Goal: Navigation & Orientation: Understand site structure

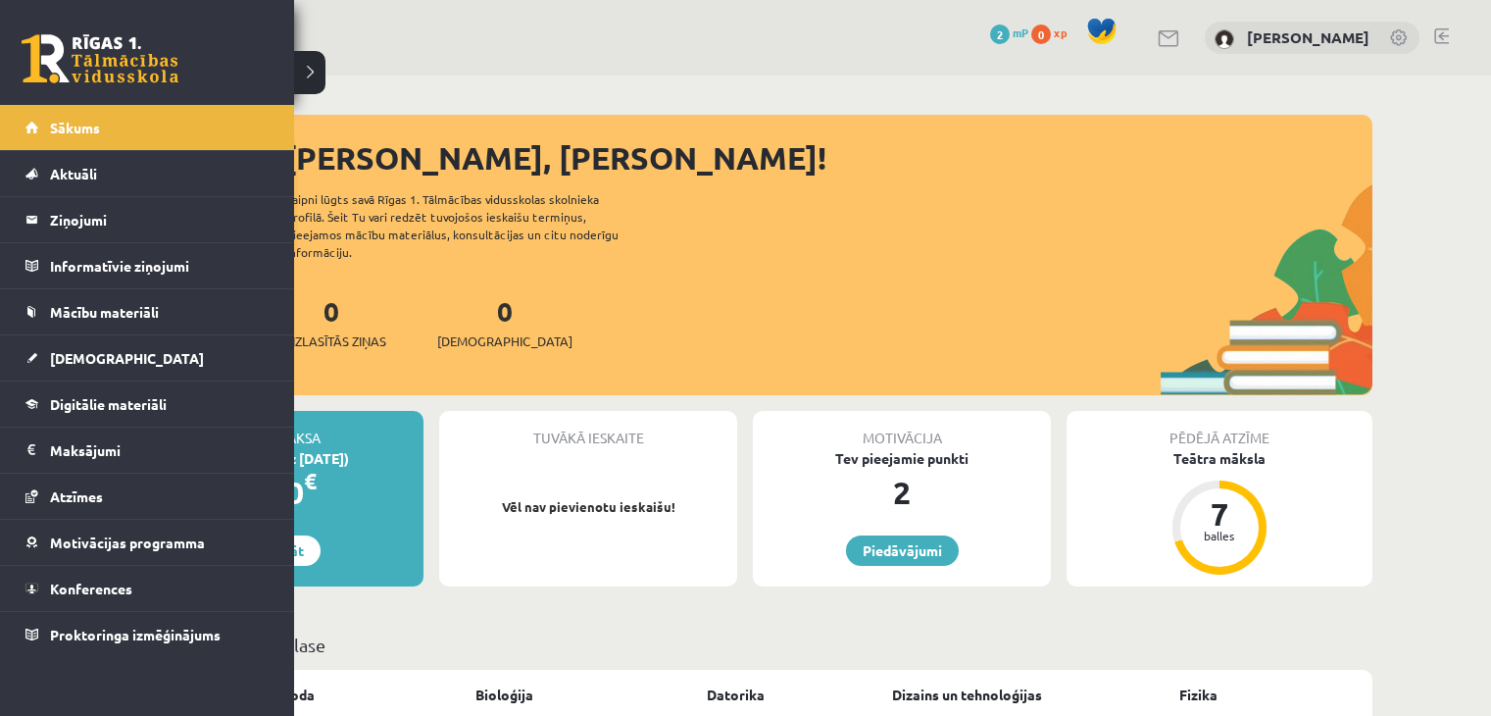
scroll to position [2014, 0]
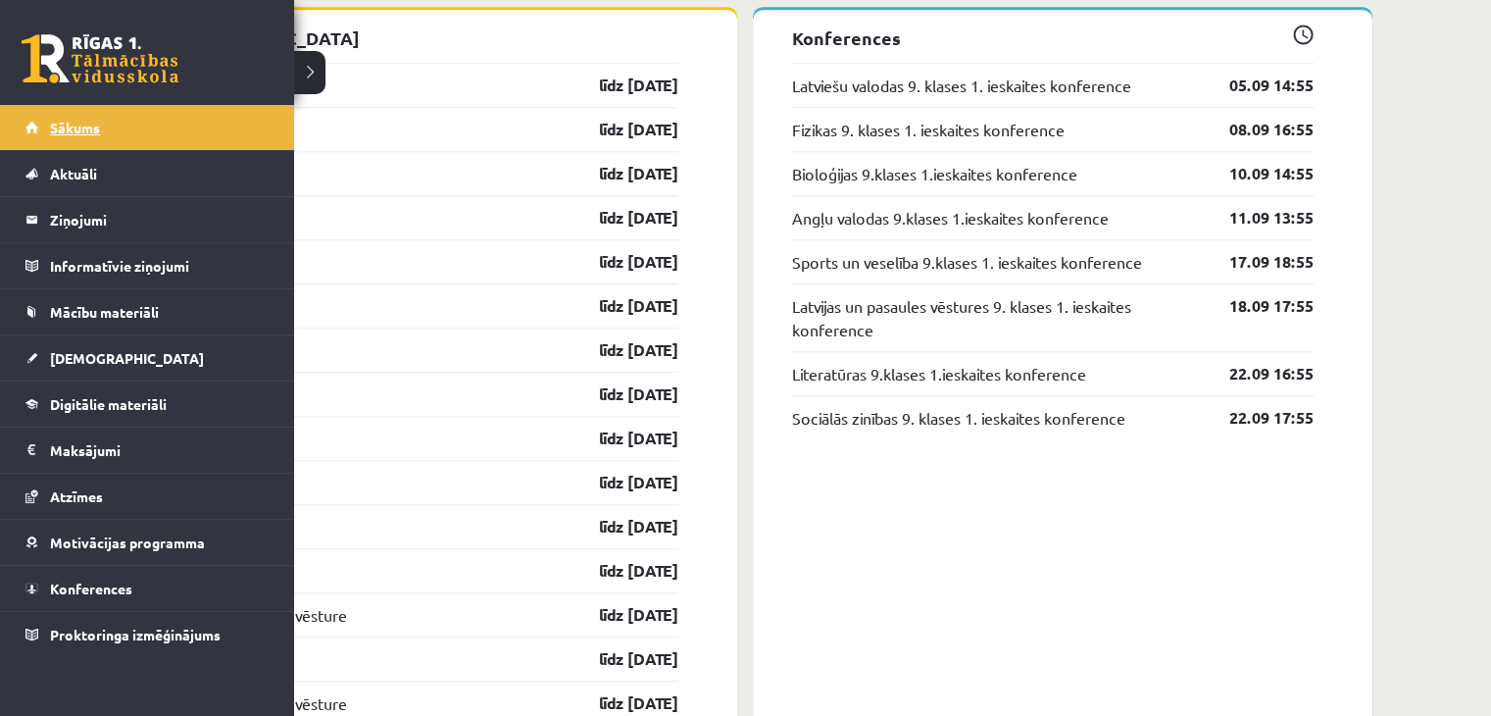
click at [61, 111] on link "Sākums" at bounding box center [147, 127] width 244 height 45
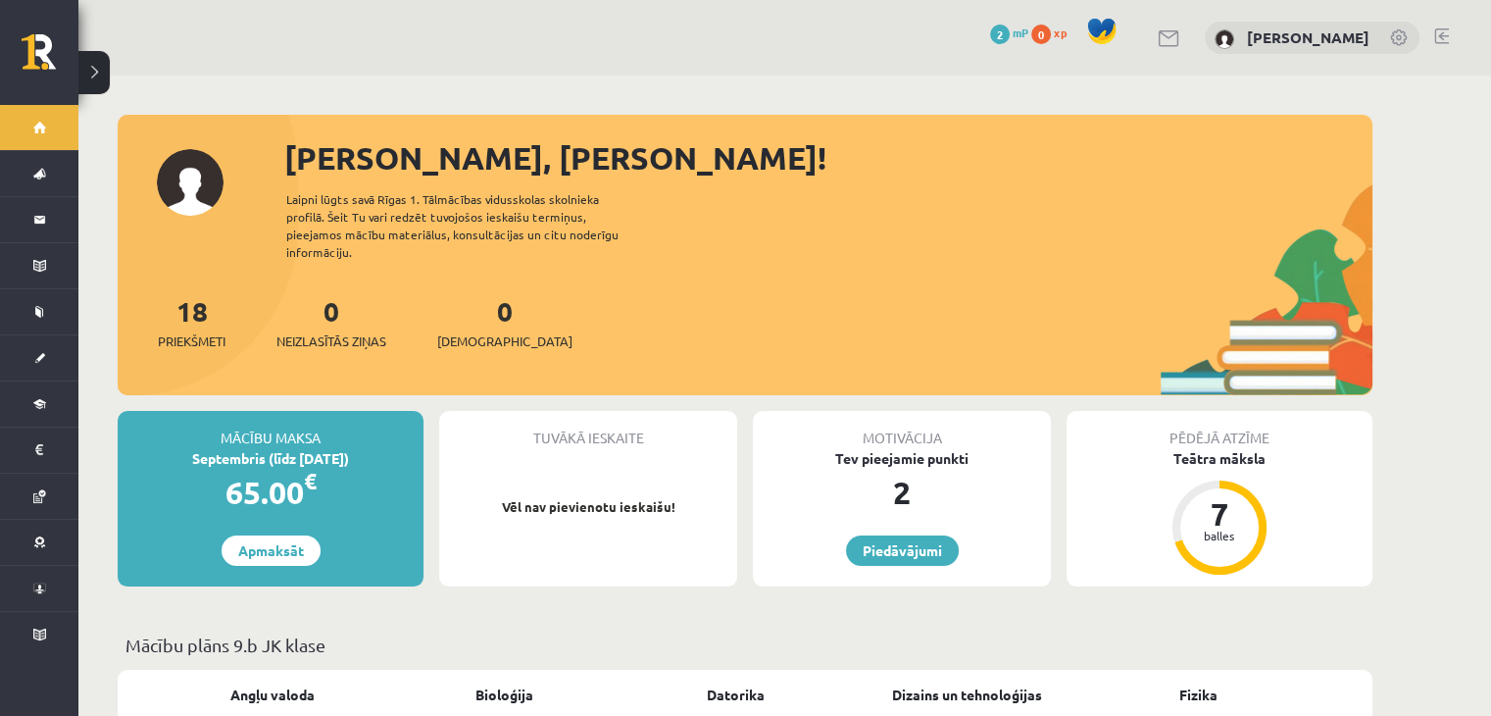
click at [92, 76] on button at bounding box center [93, 72] width 31 height 43
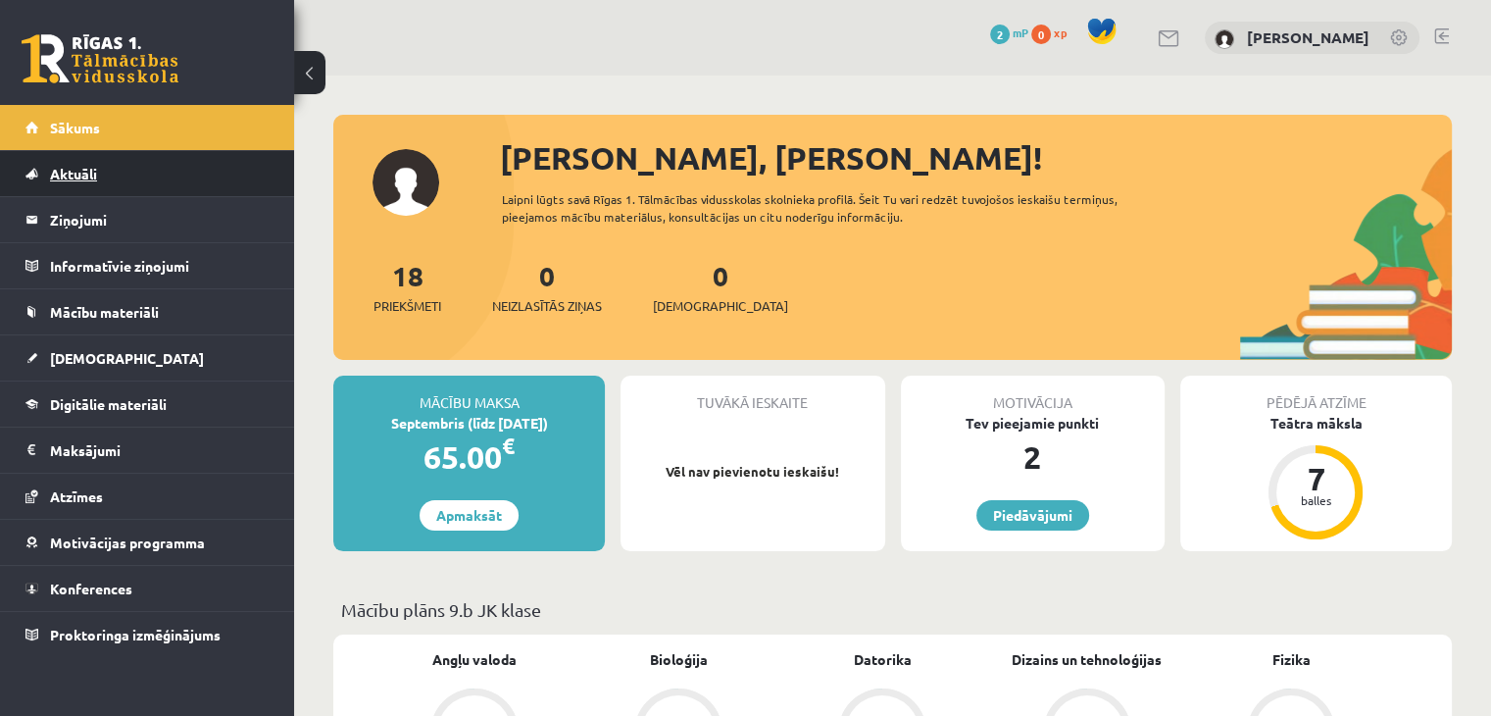
click at [129, 174] on link "Aktuāli" at bounding box center [147, 173] width 244 height 45
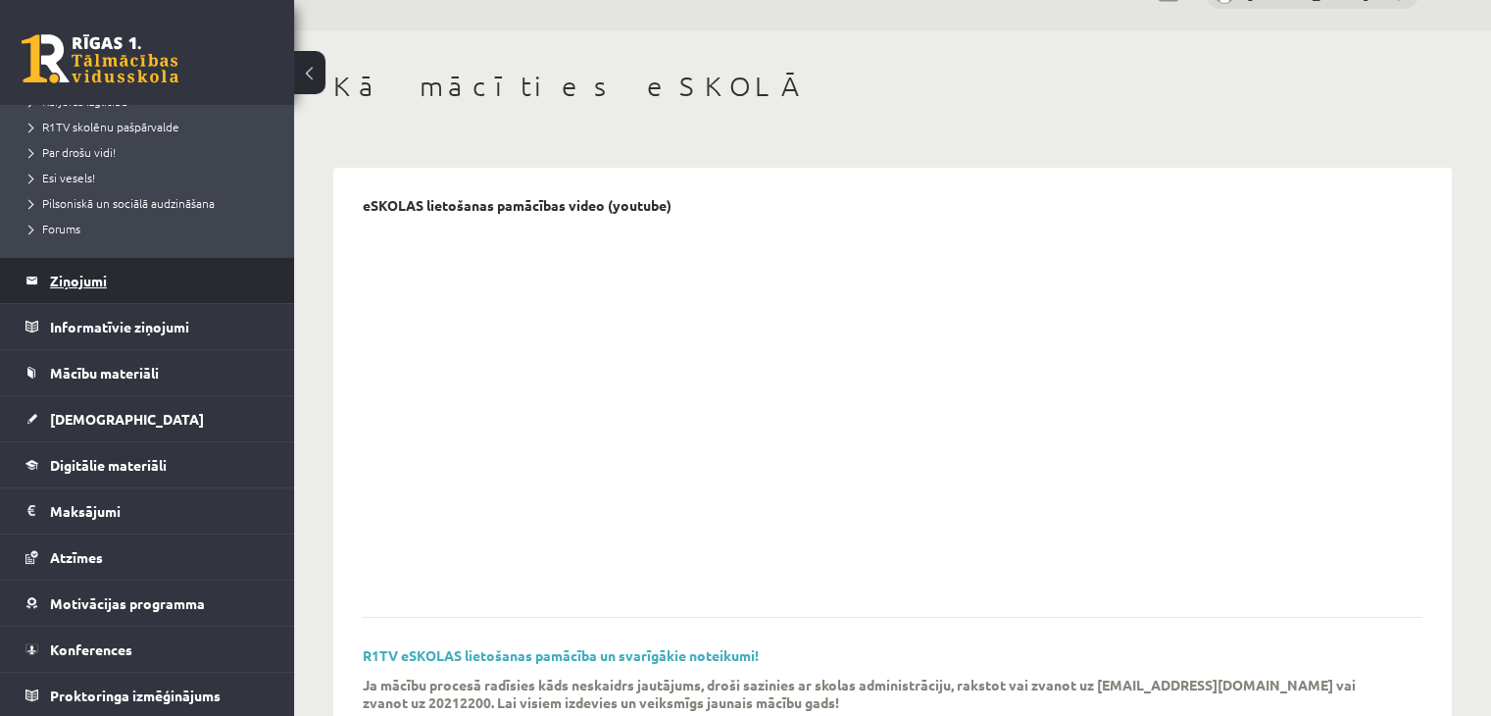
scroll to position [78, 0]
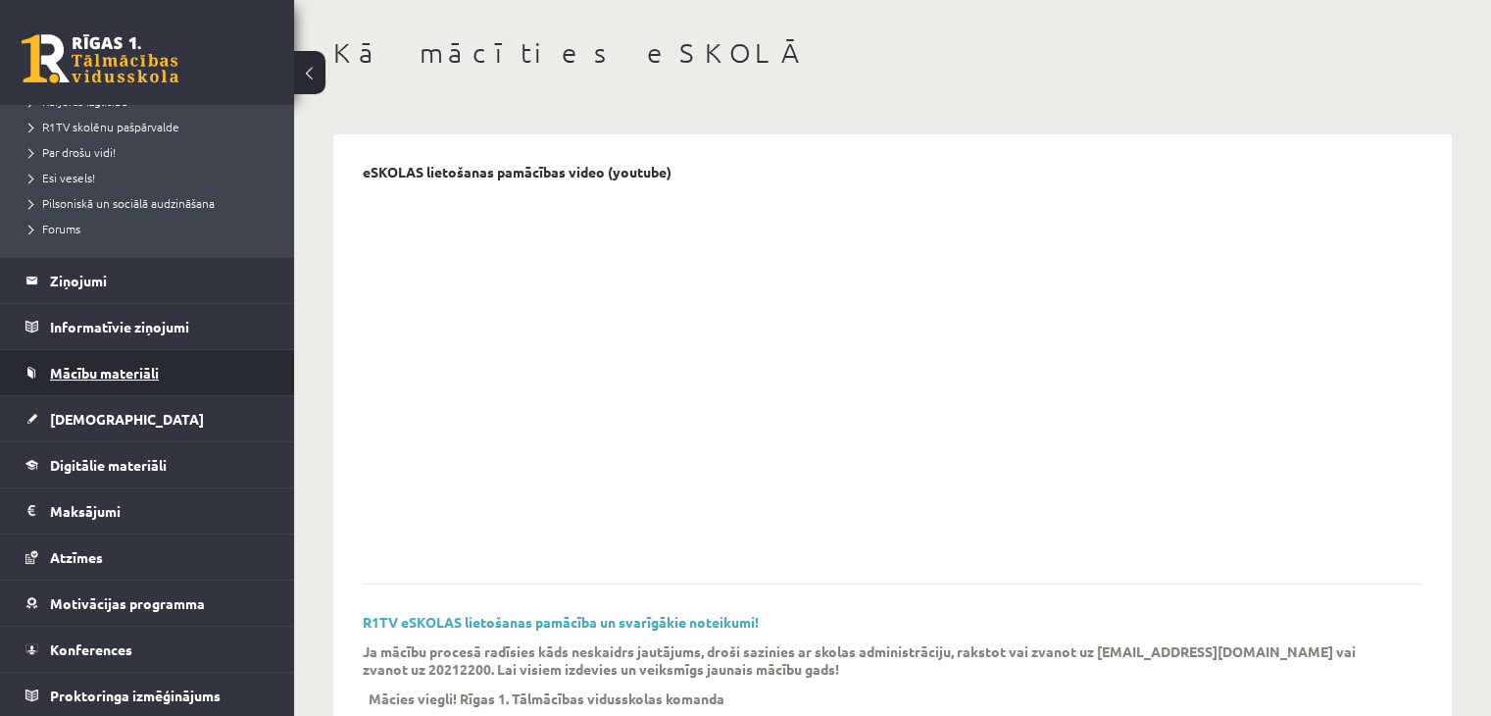
click at [134, 367] on span "Mācību materiāli" at bounding box center [104, 373] width 109 height 18
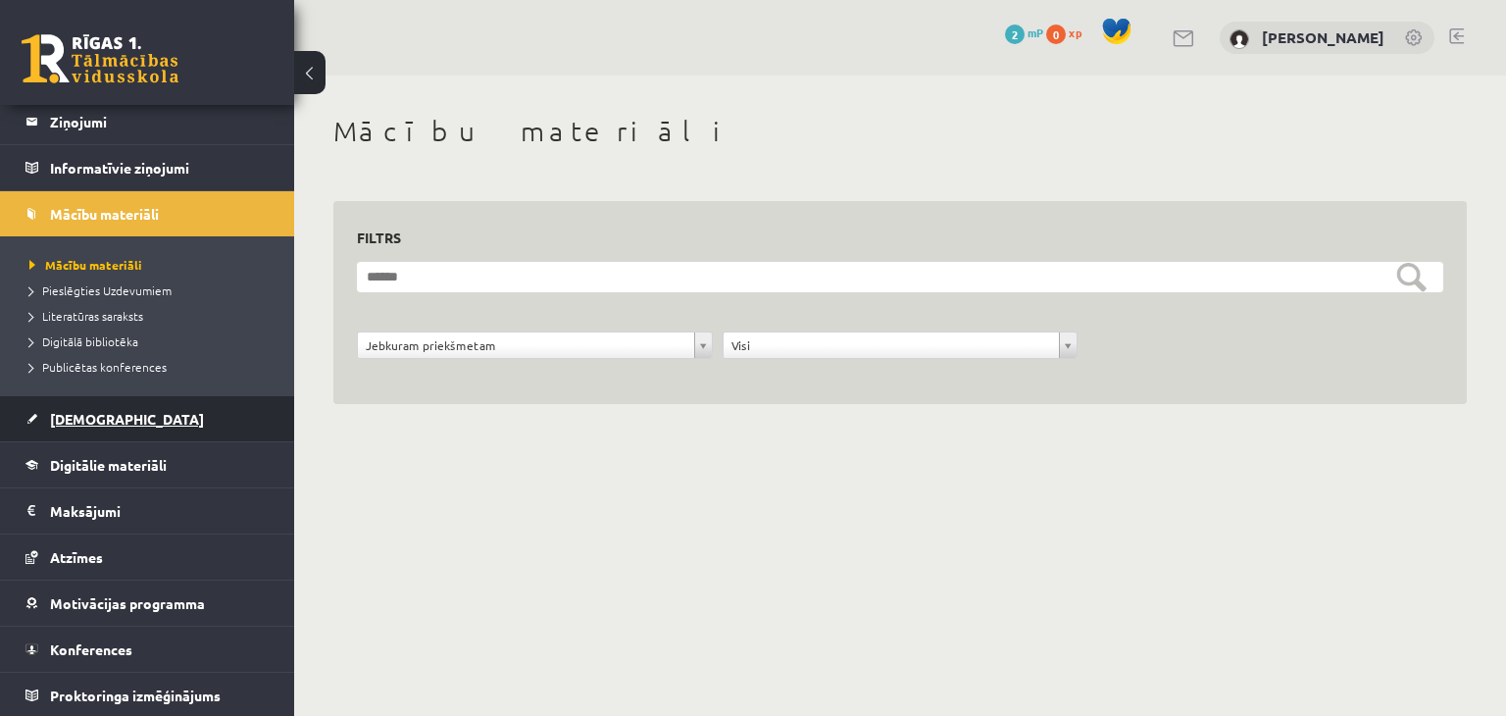
click at [130, 425] on link "[DEMOGRAPHIC_DATA]" at bounding box center [147, 418] width 244 height 45
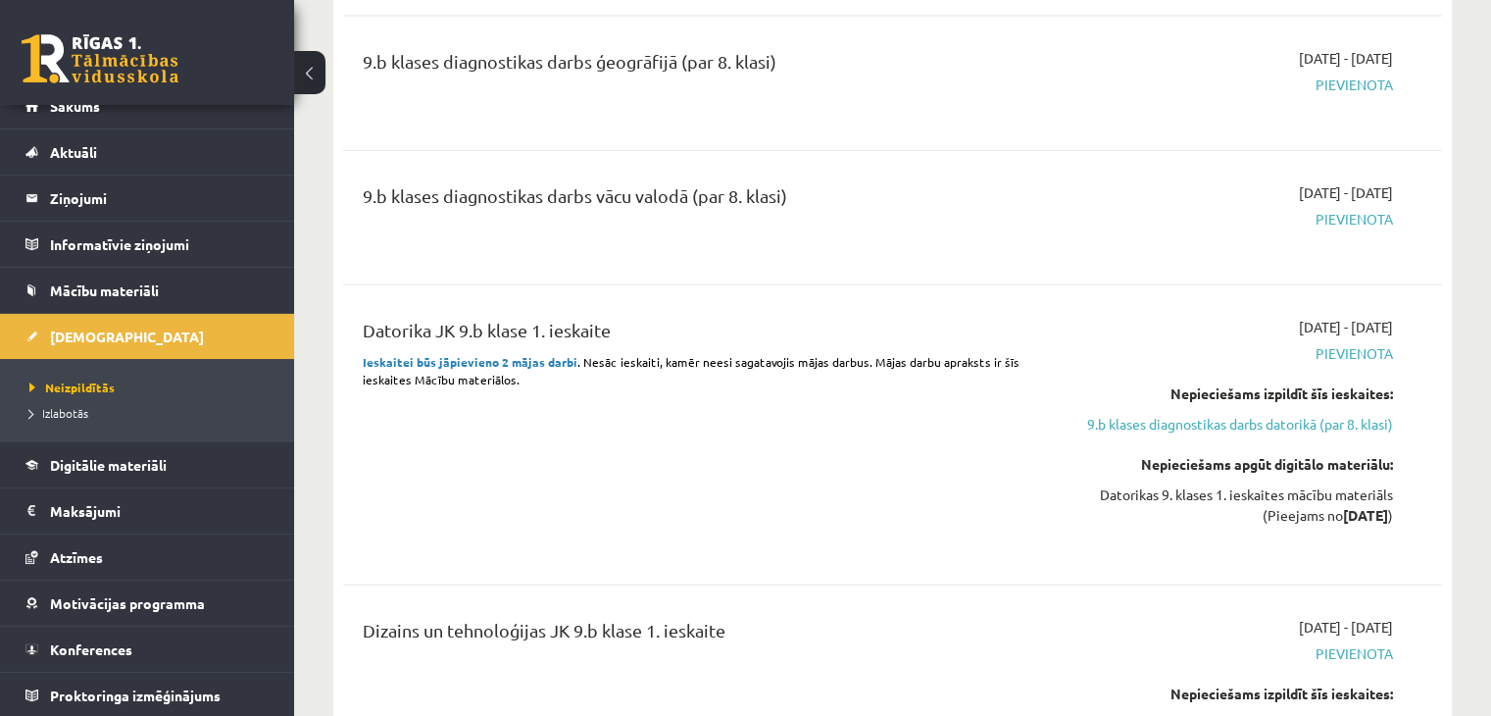
scroll to position [4799, 0]
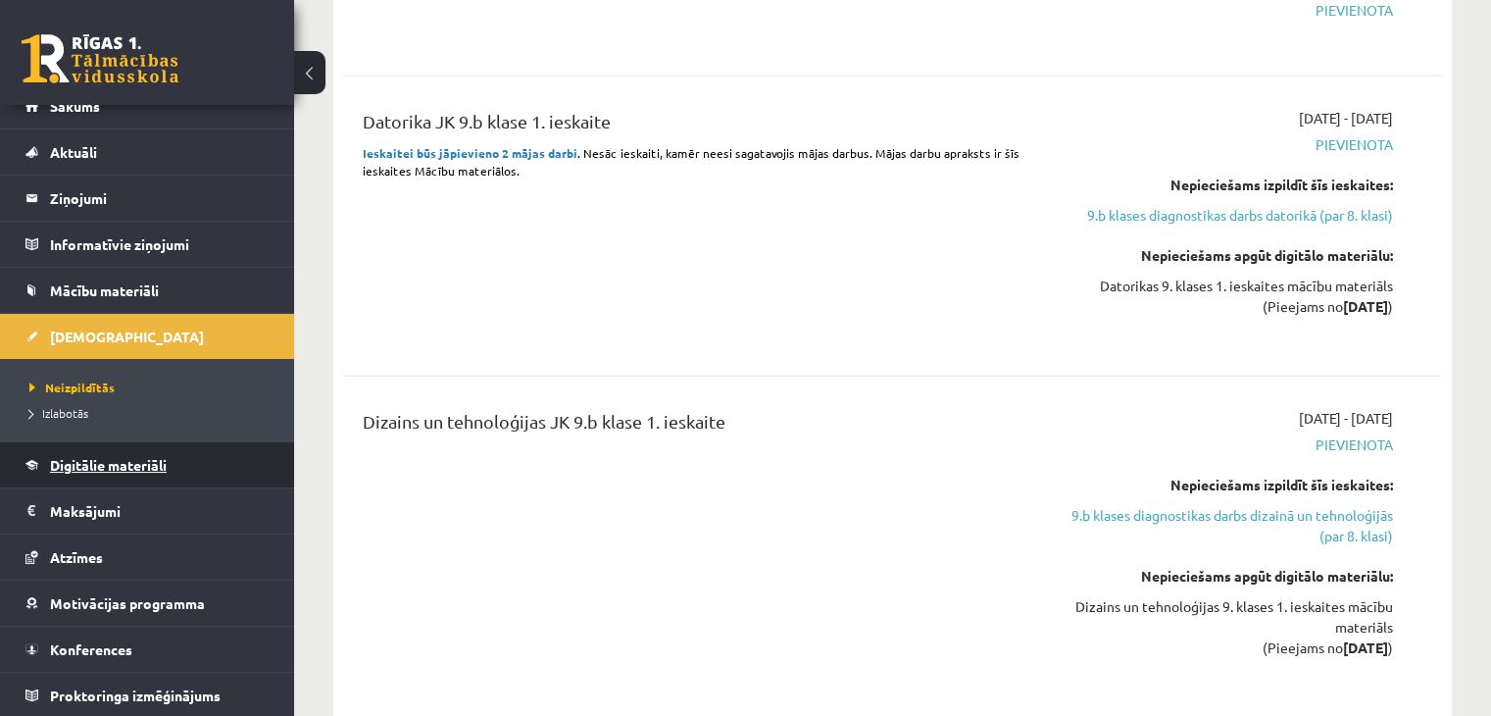
click at [135, 448] on link "Digitālie materiāli" at bounding box center [147, 464] width 244 height 45
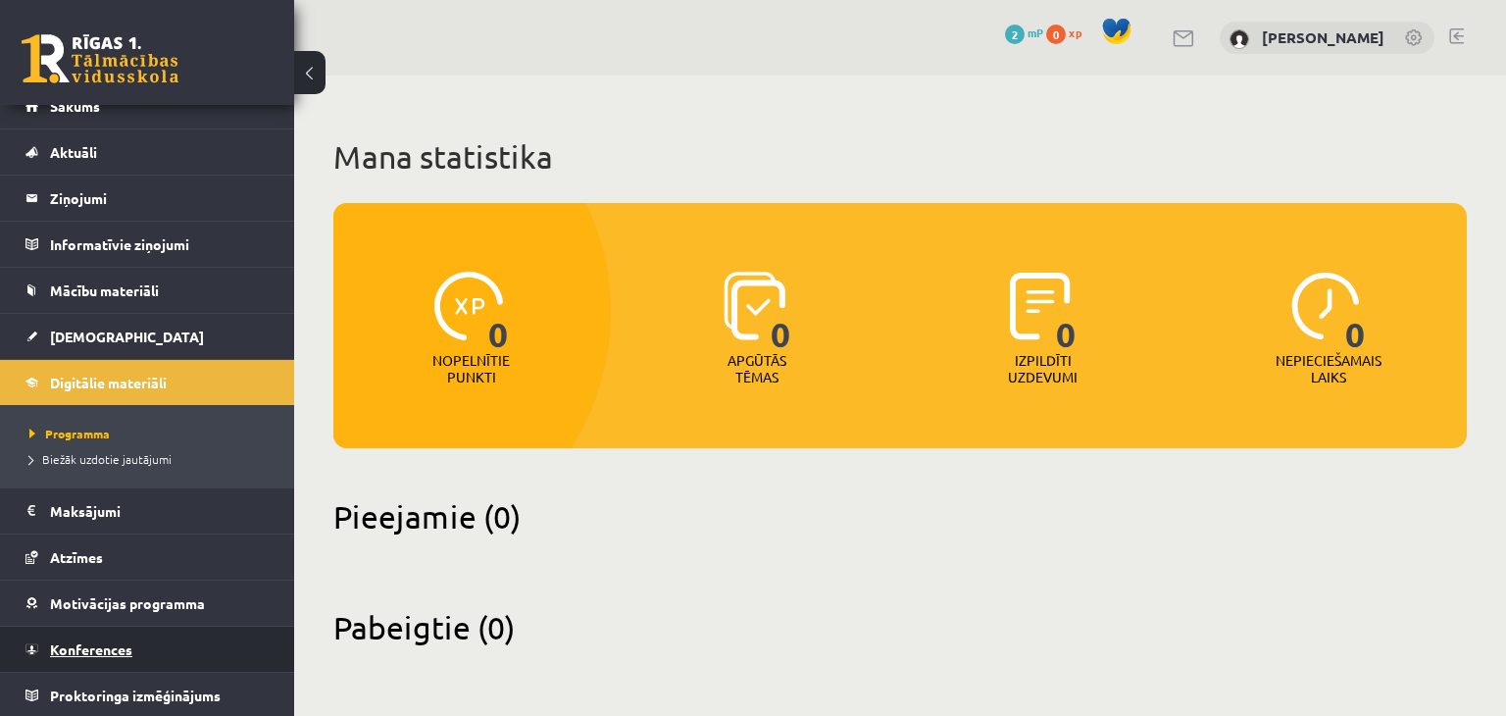
click at [189, 654] on link "Konferences" at bounding box center [147, 649] width 244 height 45
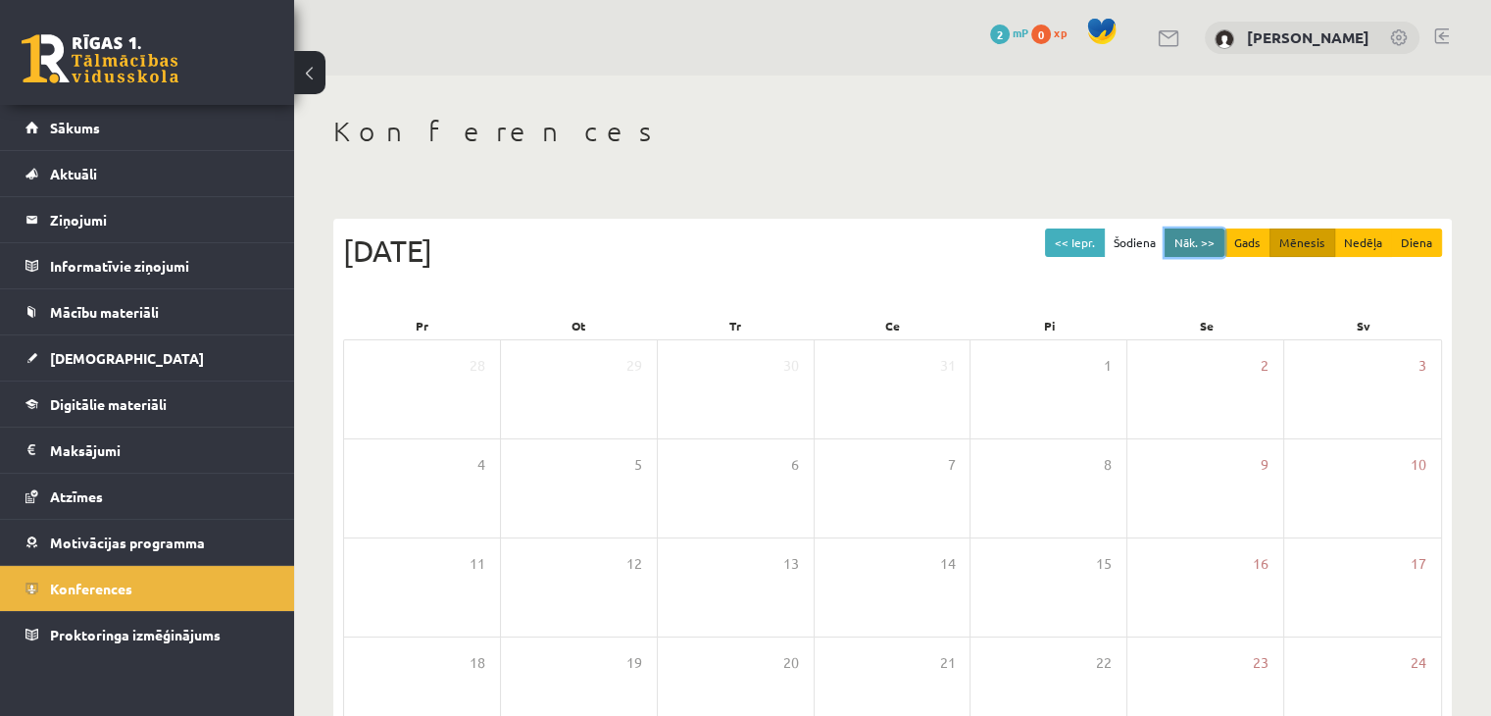
click at [1187, 244] on button "Nāk. >>" at bounding box center [1195, 242] width 60 height 28
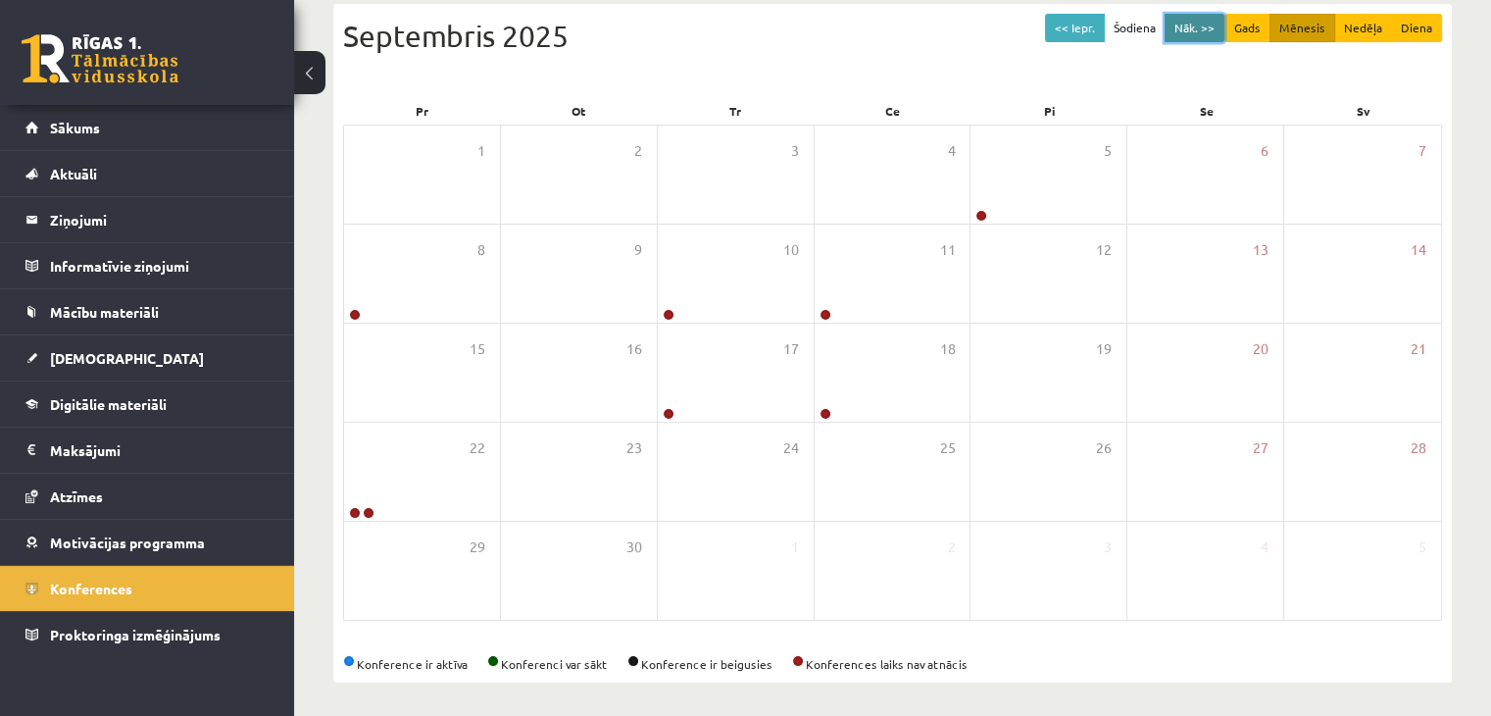
scroll to position [220, 0]
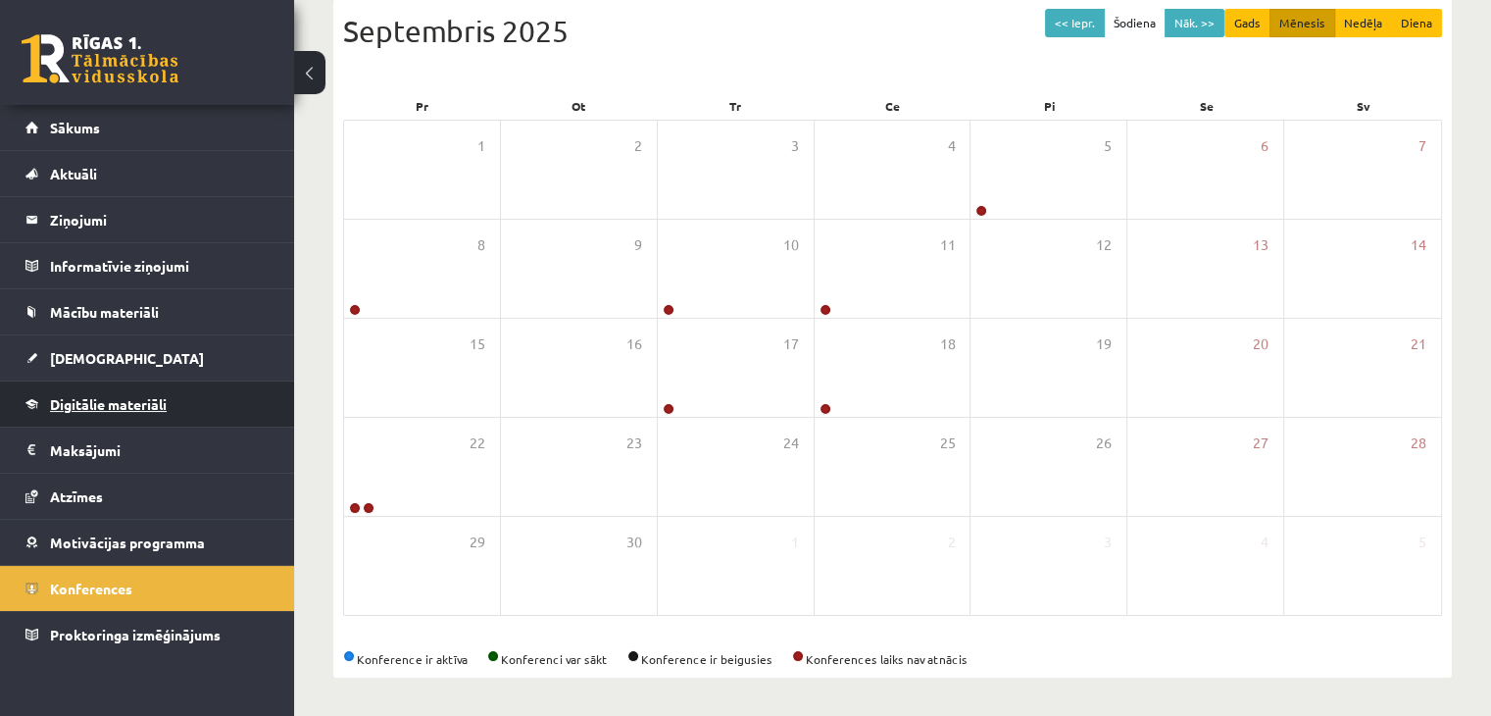
click at [110, 397] on span "Digitālie materiāli" at bounding box center [108, 404] width 117 height 18
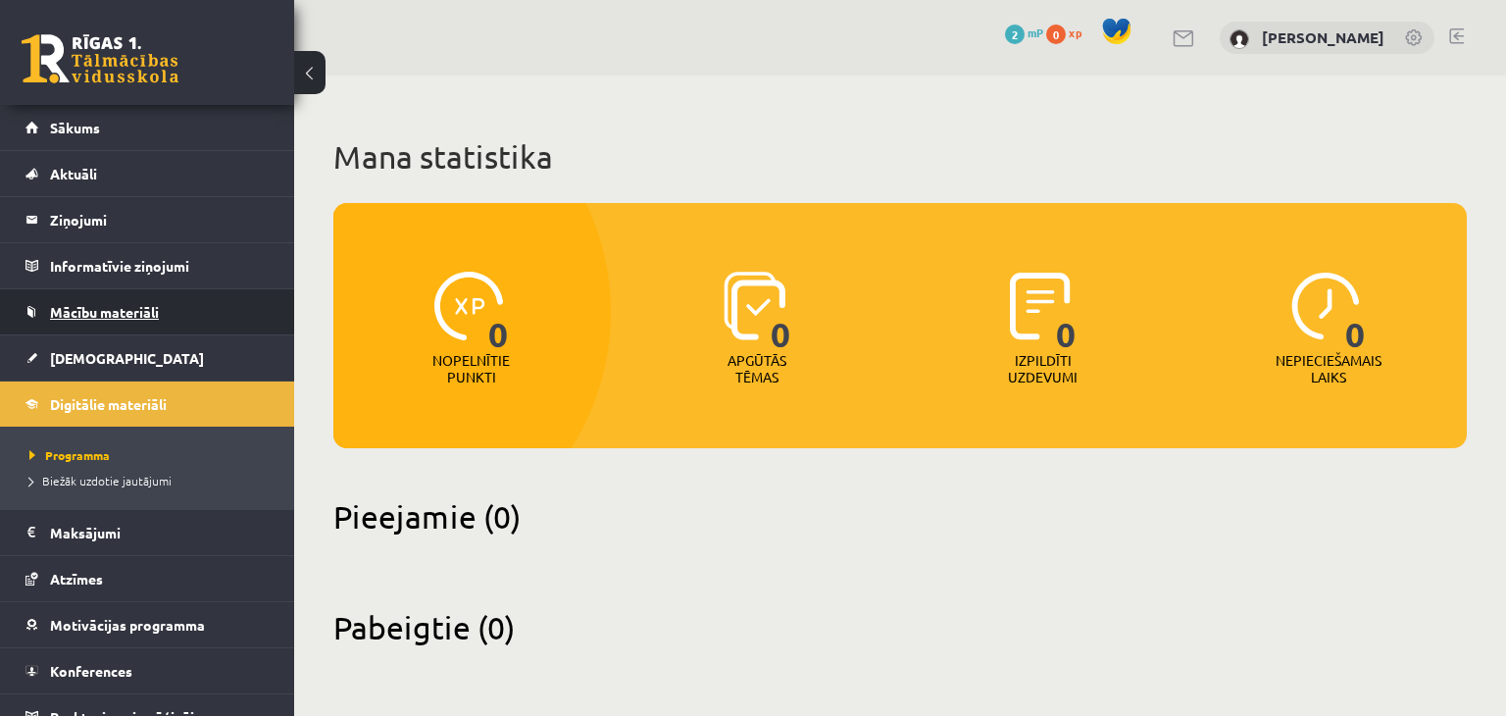
click at [141, 313] on span "Mācību materiāli" at bounding box center [104, 312] width 109 height 18
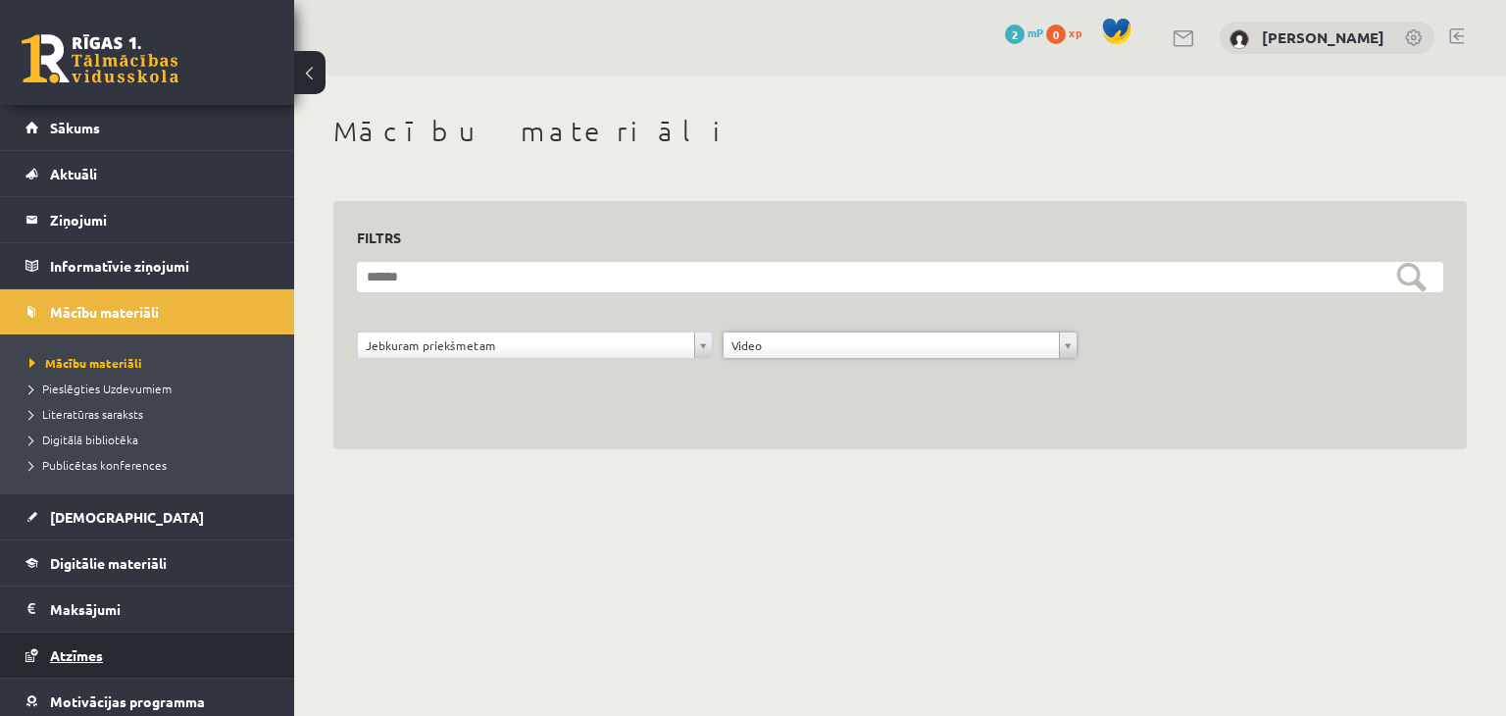
click at [119, 637] on link "Atzīmes" at bounding box center [147, 654] width 244 height 45
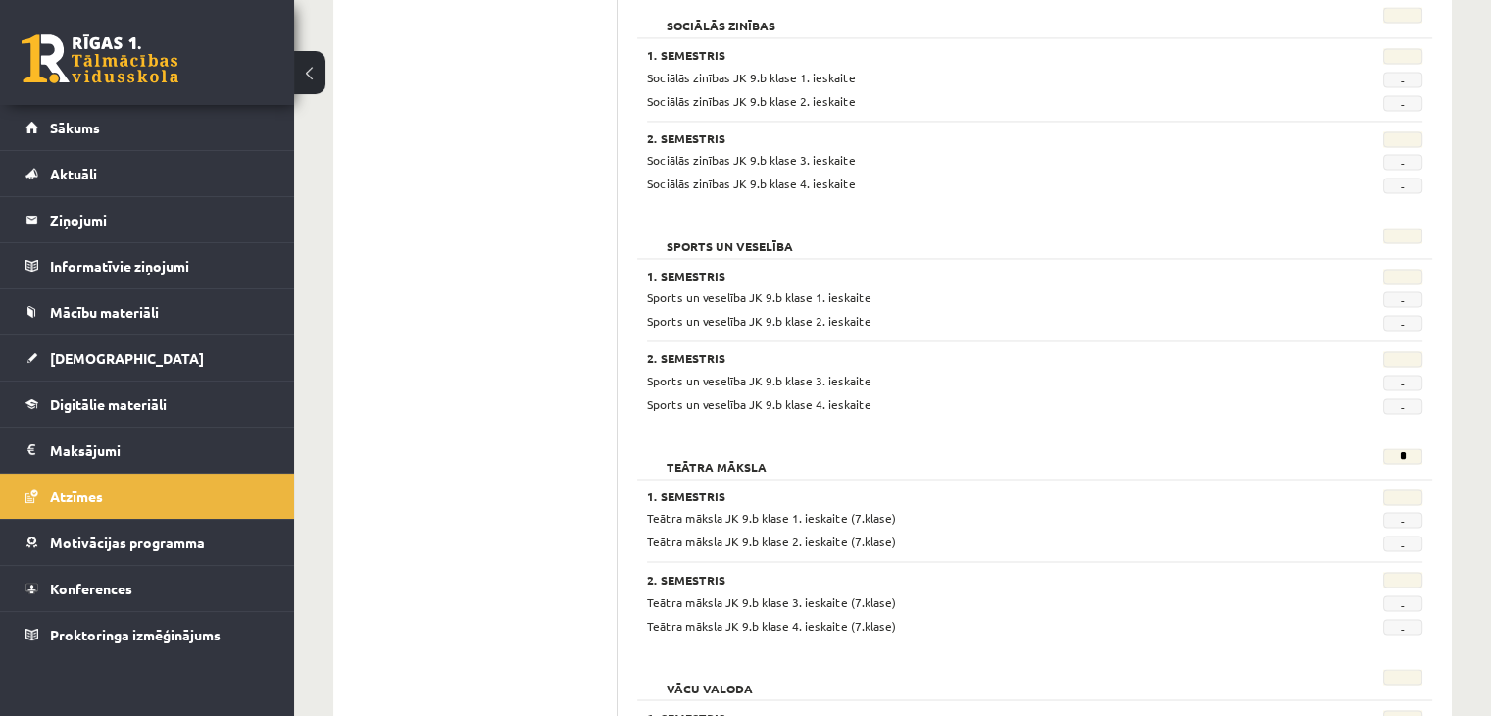
scroll to position [3177, 0]
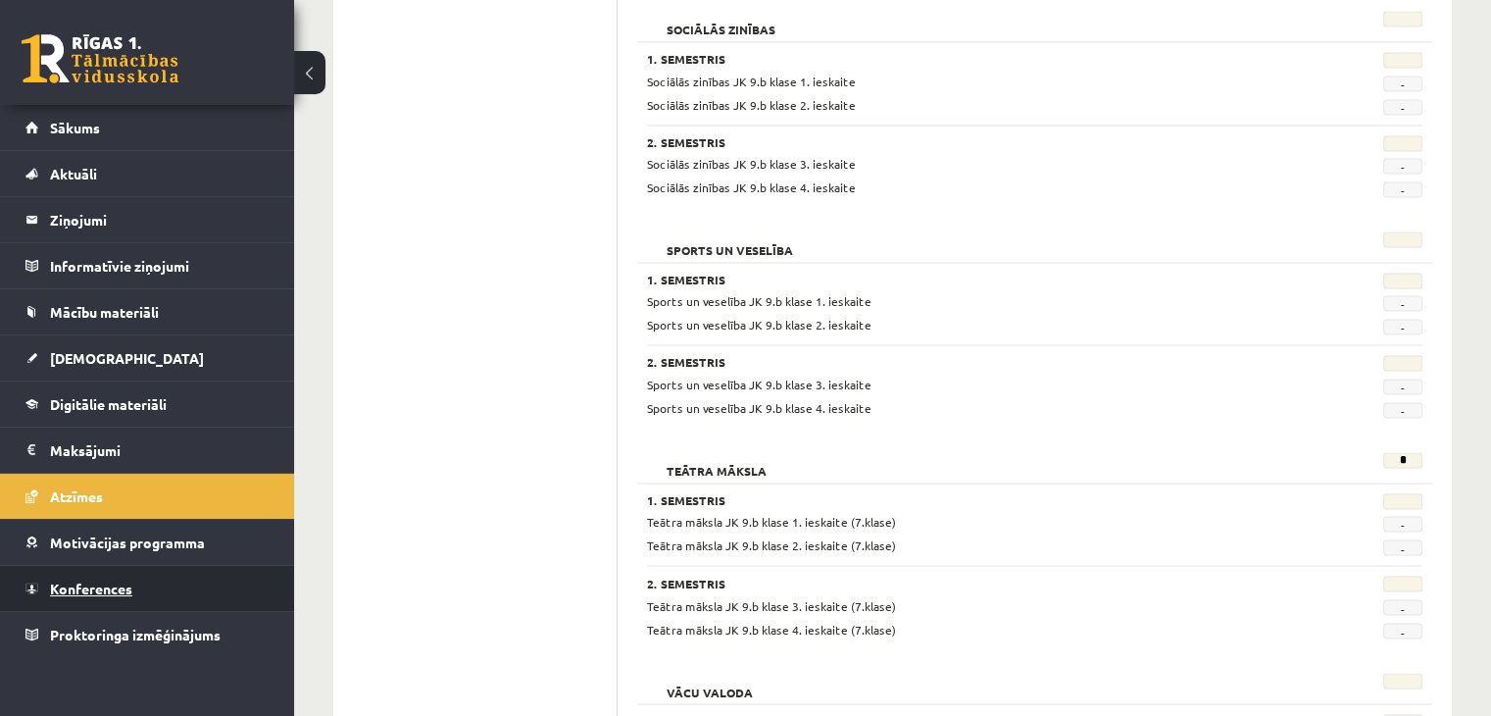
click at [184, 596] on link "Konferences" at bounding box center [147, 588] width 244 height 45
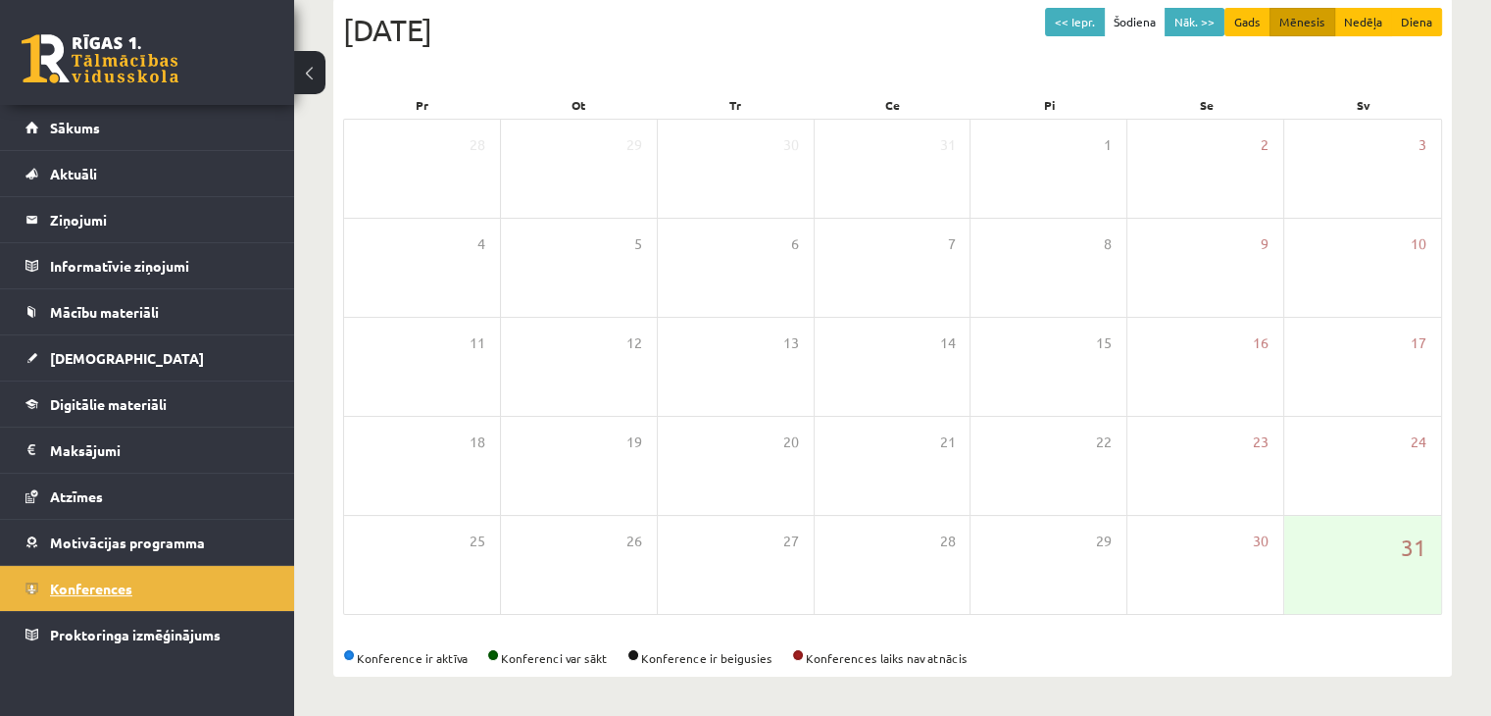
scroll to position [220, 0]
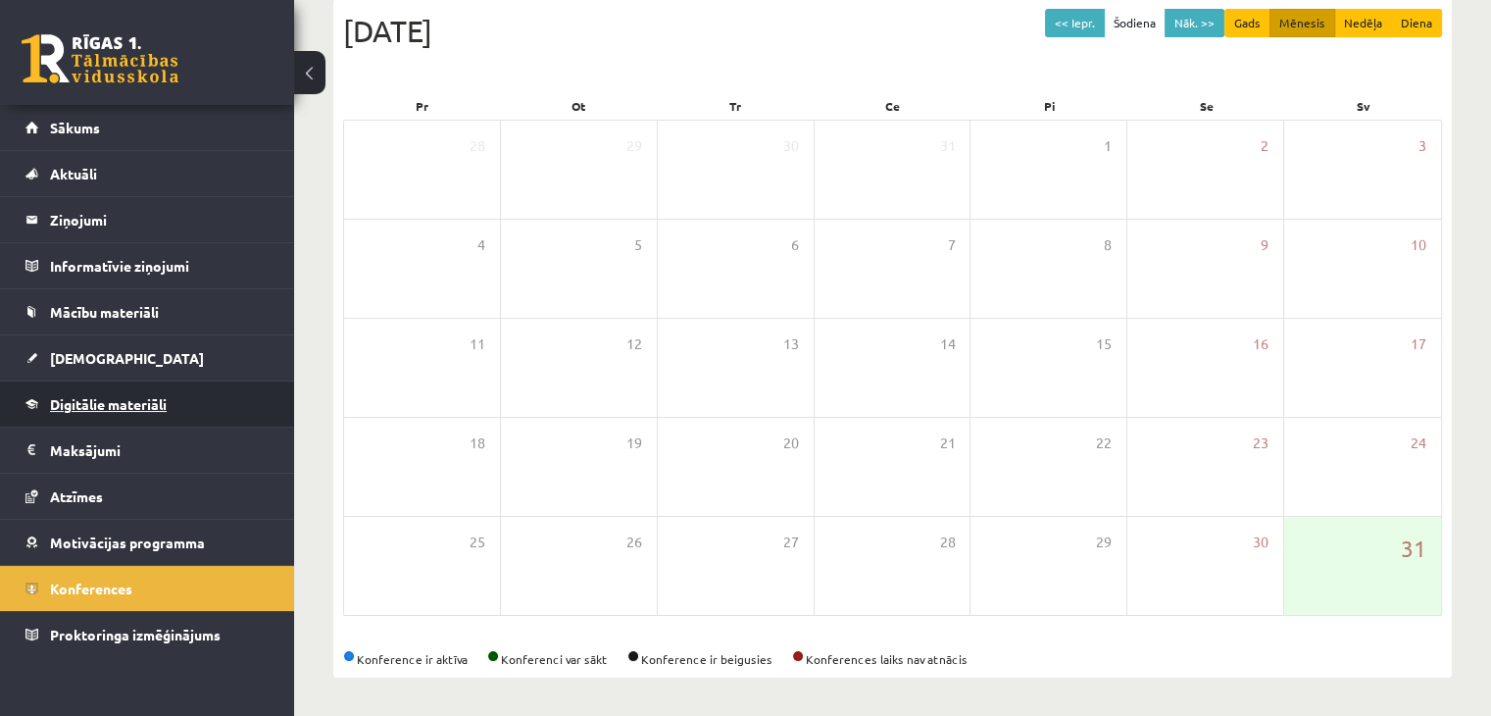
click at [152, 389] on link "Digitālie materiāli" at bounding box center [147, 403] width 244 height 45
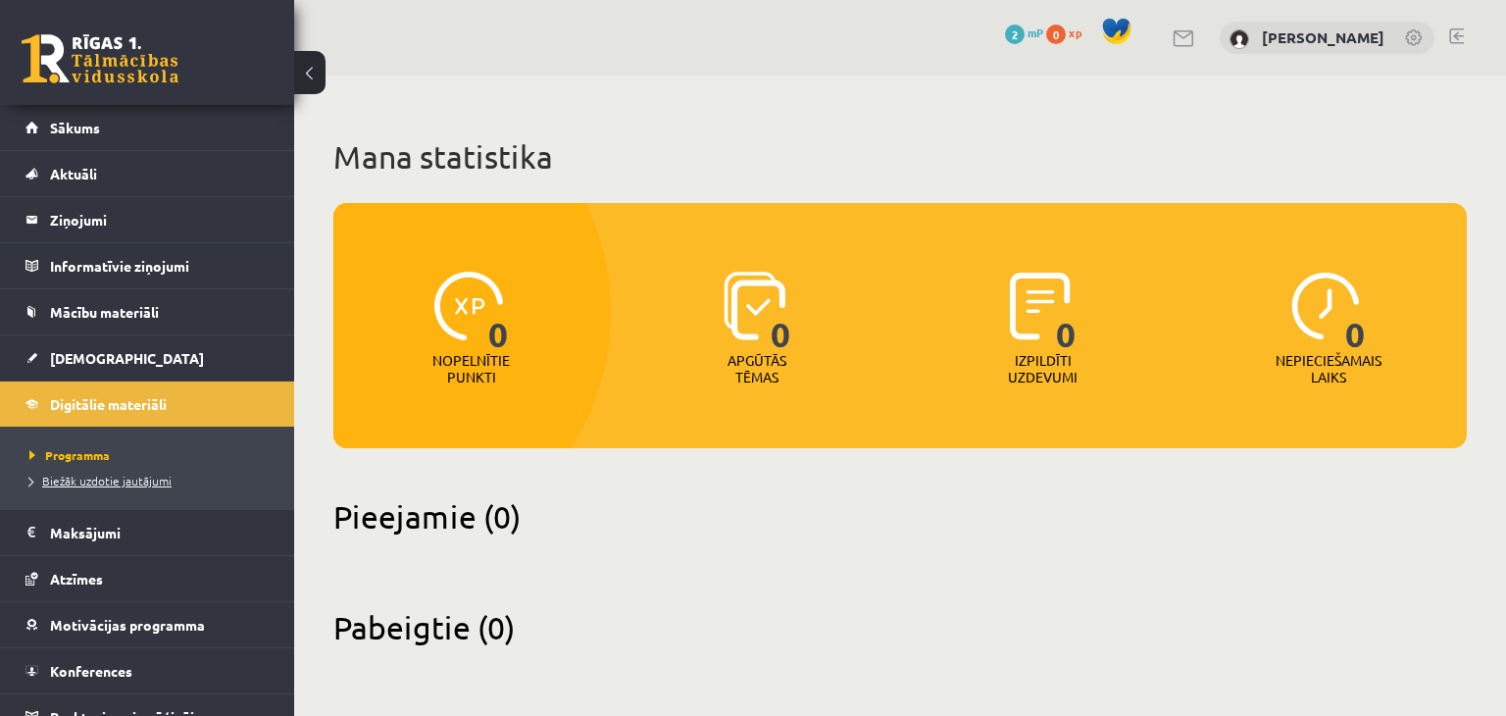
click at [92, 482] on span "Biežāk uzdotie jautājumi" at bounding box center [100, 481] width 142 height 16
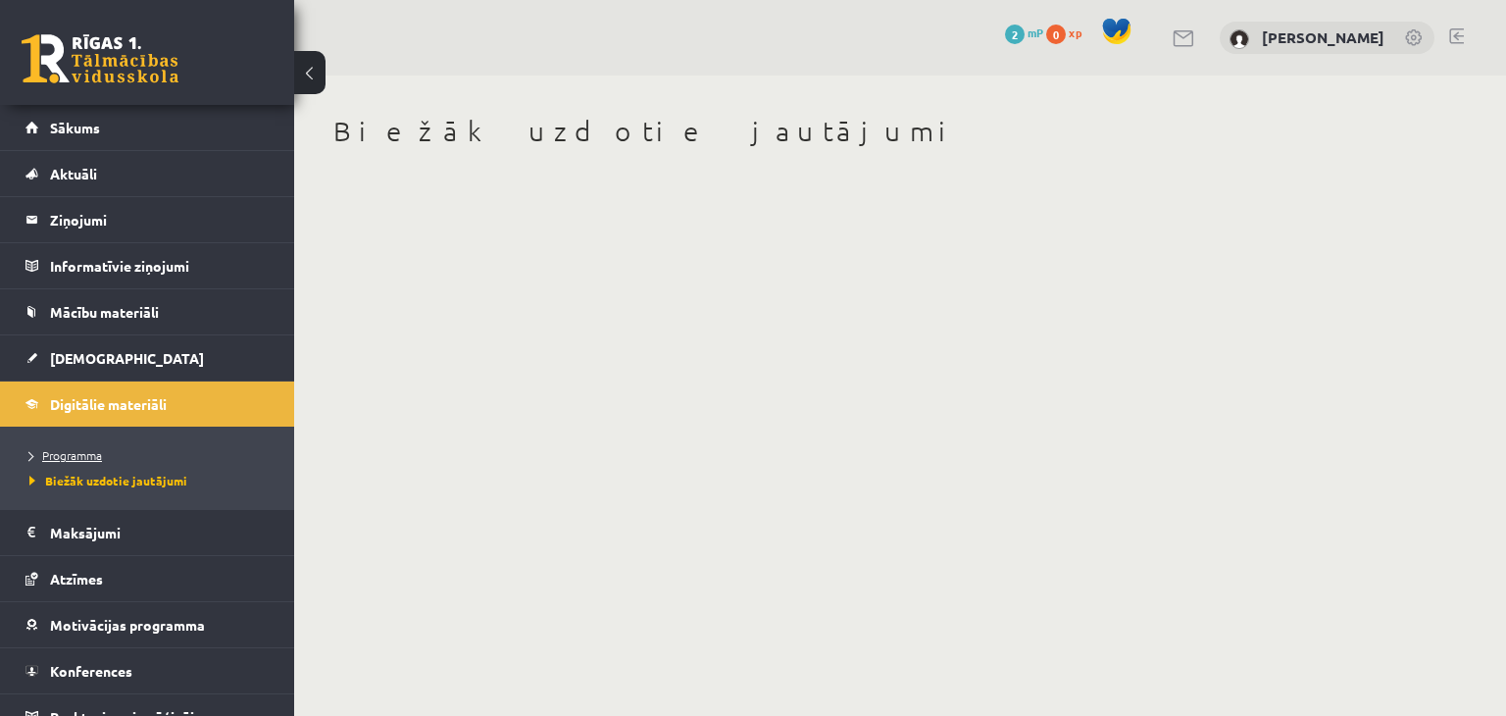
click at [82, 448] on span "Programma" at bounding box center [65, 455] width 73 height 16
